Goal: Information Seeking & Learning: Learn about a topic

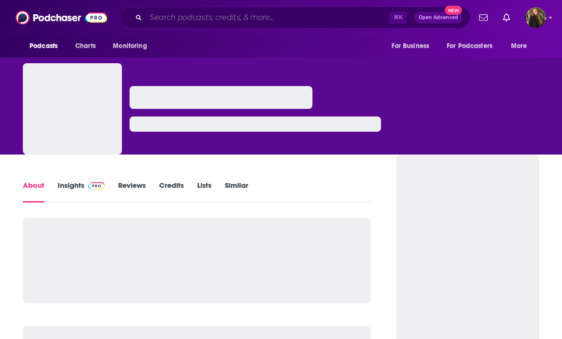
click at [277, 14] on input "Search podcasts, credits, & more..." at bounding box center [267, 17] width 243 height 15
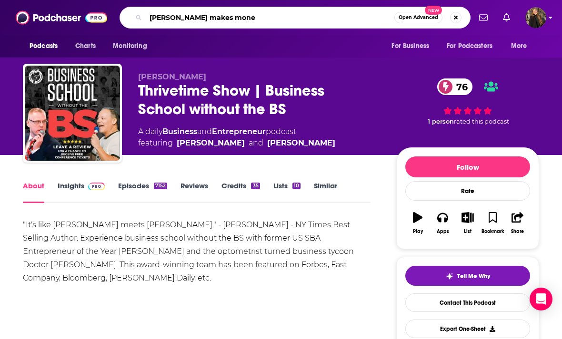
type input "Travis makes money"
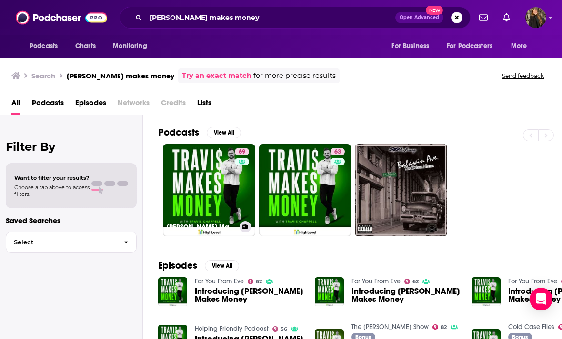
click at [214, 189] on link "69 Travis Makes Money" at bounding box center [209, 190] width 92 height 92
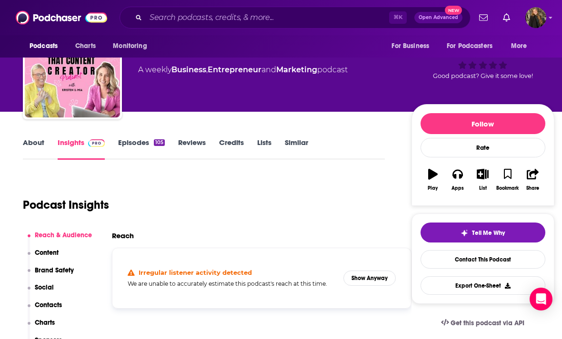
click at [369, 281] on button "Show Anyway" at bounding box center [369, 278] width 52 height 15
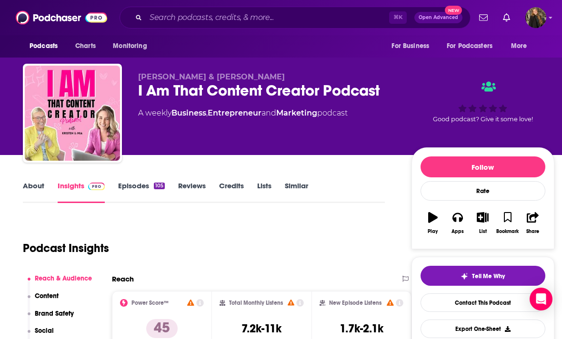
click at [144, 96] on div "I Am That Content Creator Podcast" at bounding box center [267, 90] width 258 height 19
click at [143, 96] on div "I Am That Content Creator Podcast" at bounding box center [267, 90] width 258 height 19
click at [143, 93] on div "I Am That Content Creator Podcast" at bounding box center [267, 90] width 258 height 19
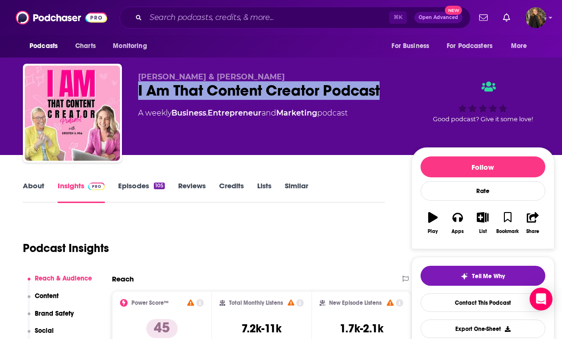
copy h2 "I Am That Content Creator Podcast"
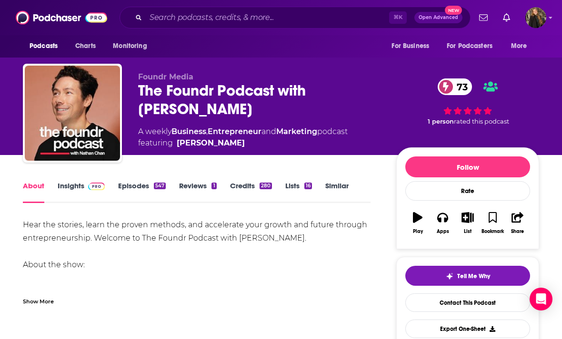
click at [76, 191] on link "Insights" at bounding box center [81, 192] width 47 height 22
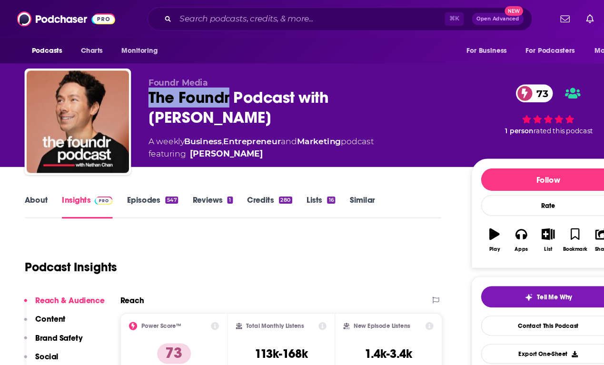
click at [118, 184] on link "Episodes 547" at bounding box center [142, 192] width 48 height 22
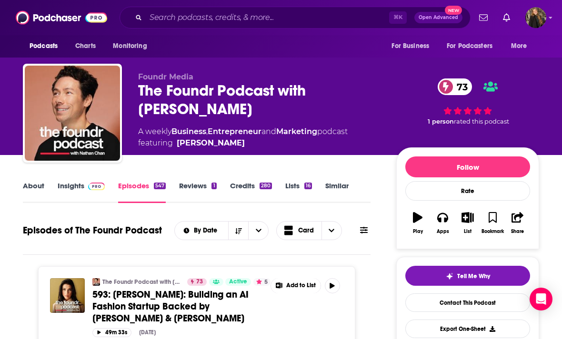
click at [81, 184] on link "Insights" at bounding box center [81, 192] width 47 height 22
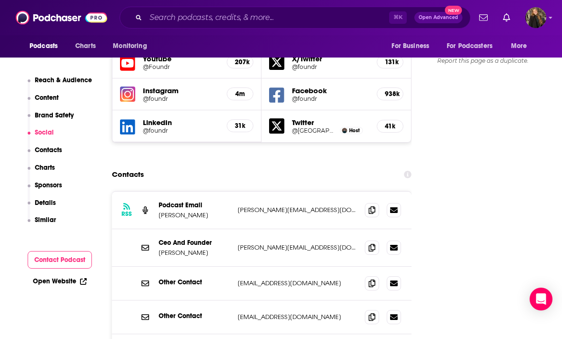
scroll to position [1121, 0]
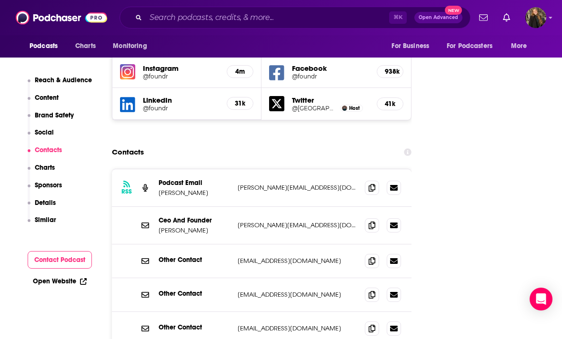
click at [372, 222] on icon at bounding box center [371, 226] width 7 height 8
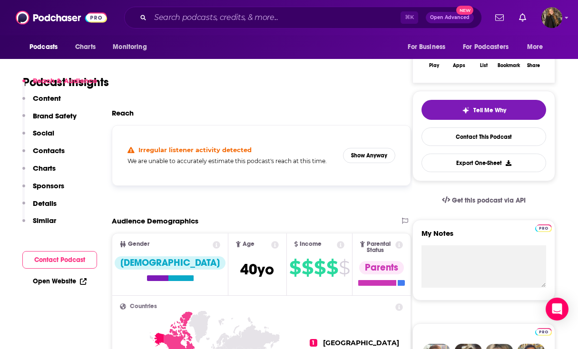
scroll to position [214, 6]
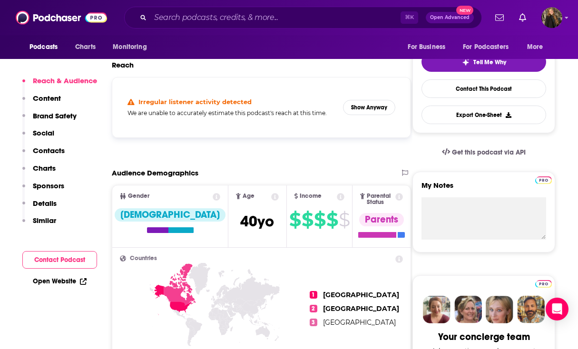
click at [381, 101] on button "Show Anyway" at bounding box center [369, 107] width 52 height 15
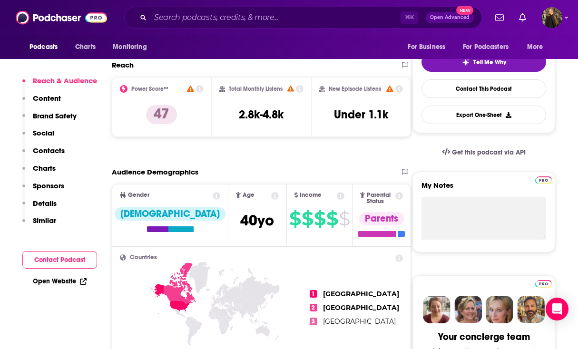
click at [334, 279] on ul "1 [GEOGRAPHIC_DATA] 2 Canada 3 [GEOGRAPHIC_DATA]" at bounding box center [356, 308] width 93 height 107
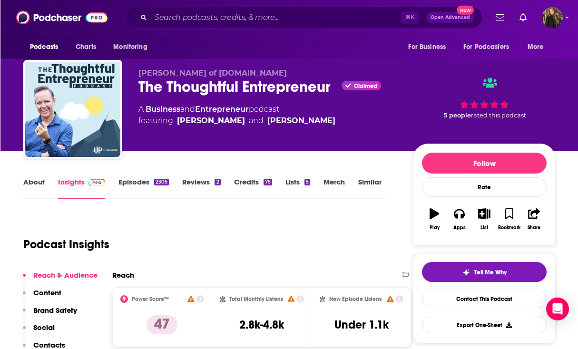
scroll to position [0, 0]
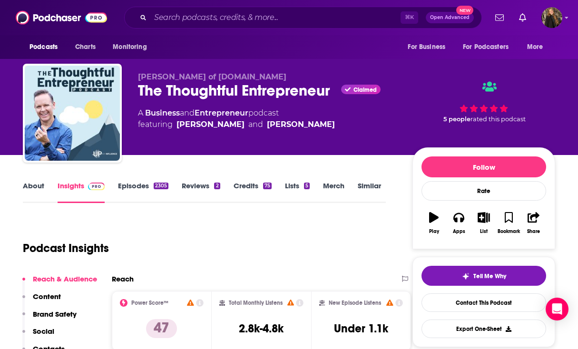
click at [118, 192] on link "Episodes 2305" at bounding box center [143, 192] width 50 height 22
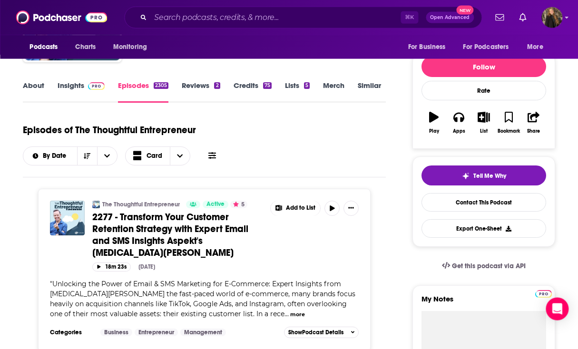
scroll to position [0, 10]
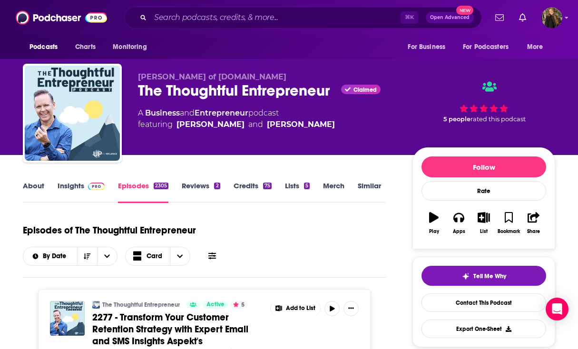
click at [72, 187] on link "Insights" at bounding box center [81, 192] width 47 height 22
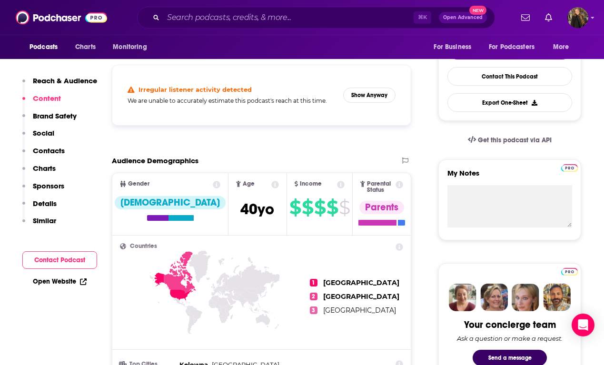
scroll to position [49, 0]
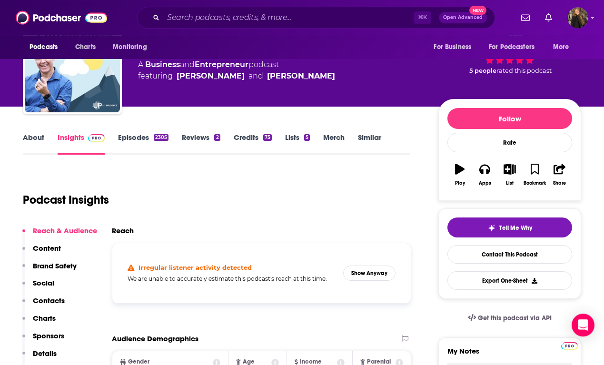
click at [126, 148] on link "Episodes 2305" at bounding box center [143, 144] width 50 height 22
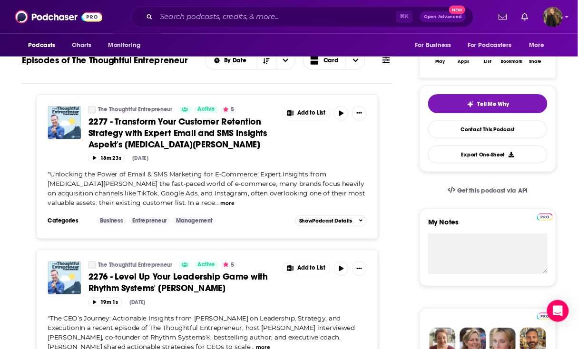
scroll to position [50, 0]
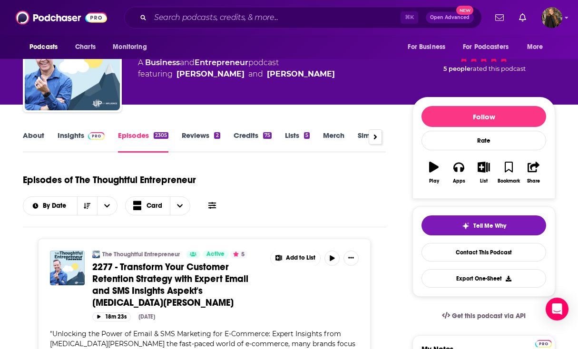
click at [66, 145] on link "Insights" at bounding box center [81, 142] width 47 height 22
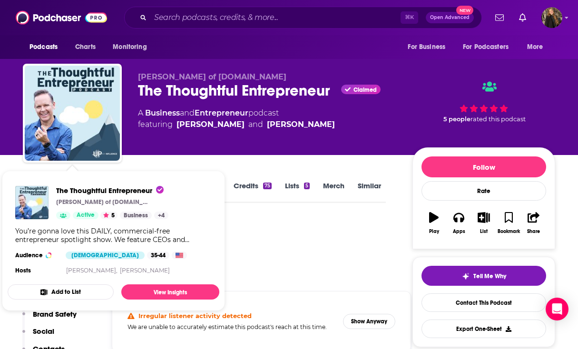
click at [378, 321] on button "Show Anyway" at bounding box center [369, 321] width 52 height 15
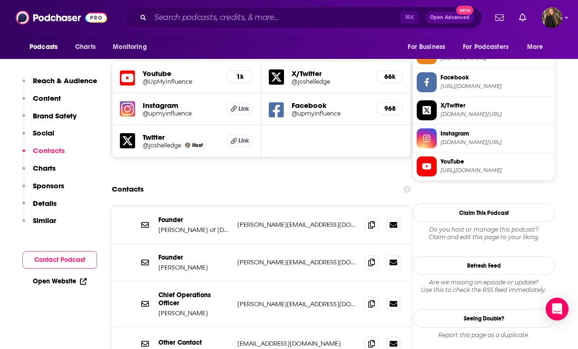
scroll to position [951, 0]
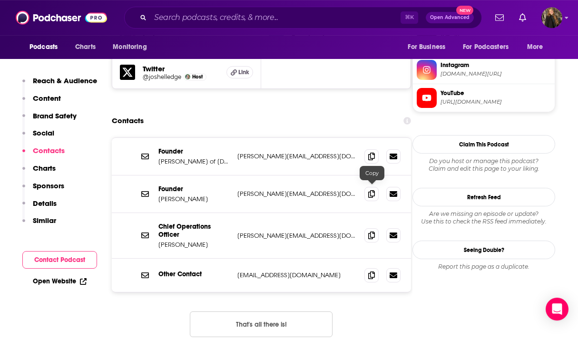
click at [372, 190] on icon at bounding box center [371, 194] width 7 height 8
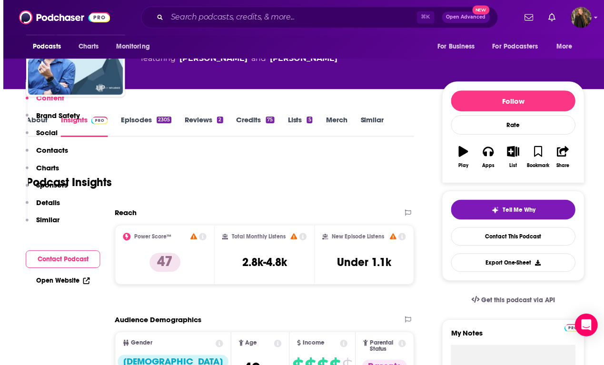
scroll to position [0, 0]
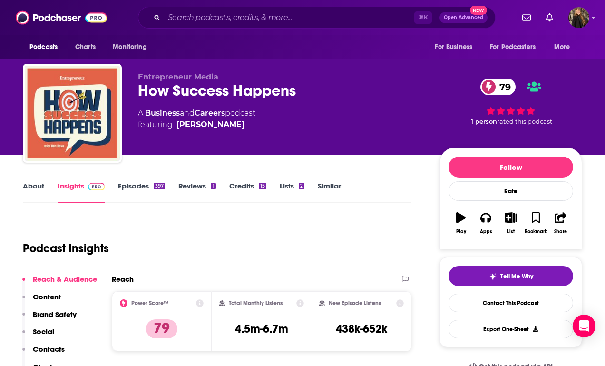
click at [137, 184] on link "Episodes 397" at bounding box center [141, 192] width 47 height 22
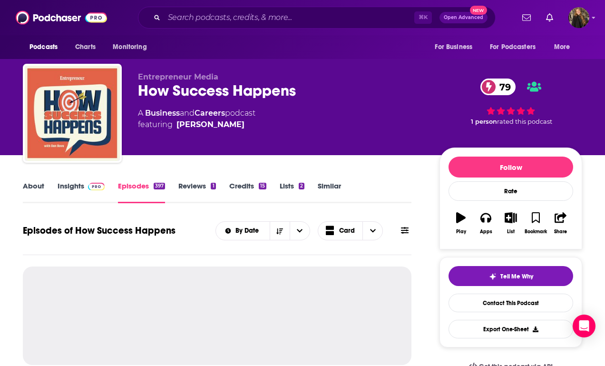
click at [85, 188] on span at bounding box center [94, 185] width 20 height 9
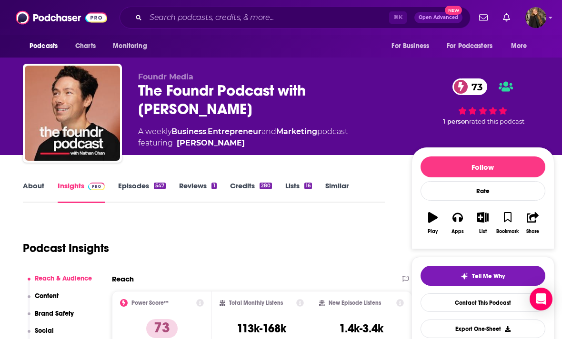
click at [72, 199] on link "Insights" at bounding box center [81, 192] width 47 height 22
click at [164, 188] on div "547" at bounding box center [160, 186] width 12 height 7
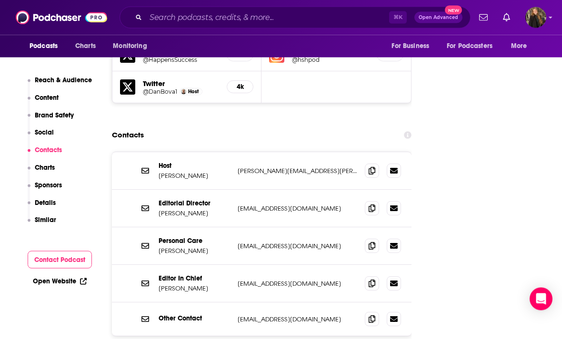
scroll to position [1135, 0]
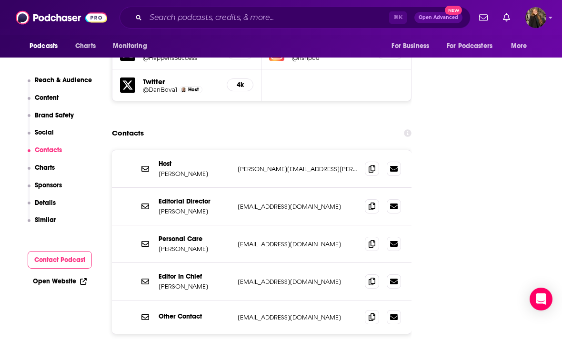
click at [373, 165] on icon at bounding box center [371, 169] width 7 height 8
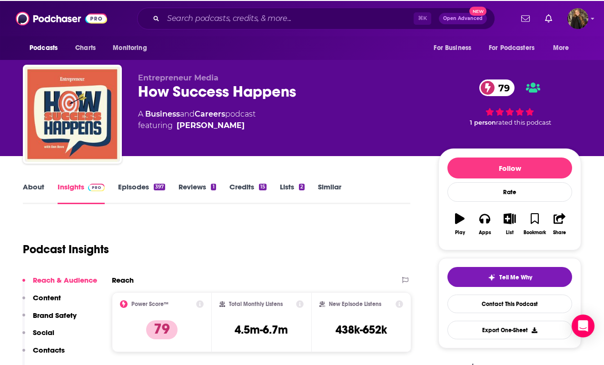
scroll to position [0, 0]
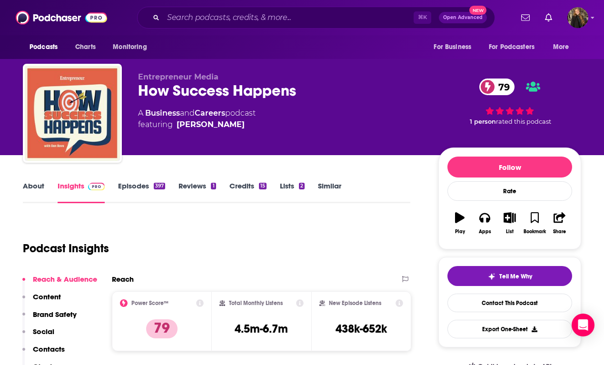
click at [160, 187] on div "397" at bounding box center [159, 186] width 11 height 7
